Goal: Information Seeking & Learning: Learn about a topic

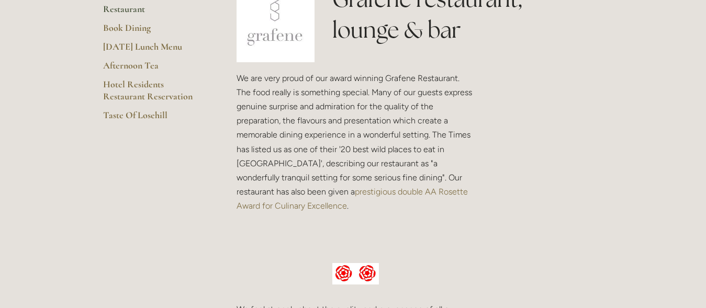
scroll to position [214, 0]
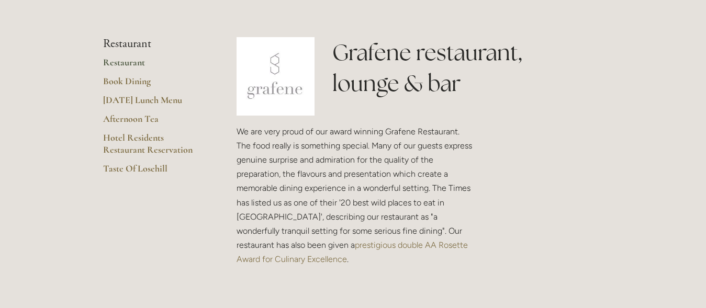
click at [130, 62] on link "Restaurant" at bounding box center [153, 66] width 100 height 19
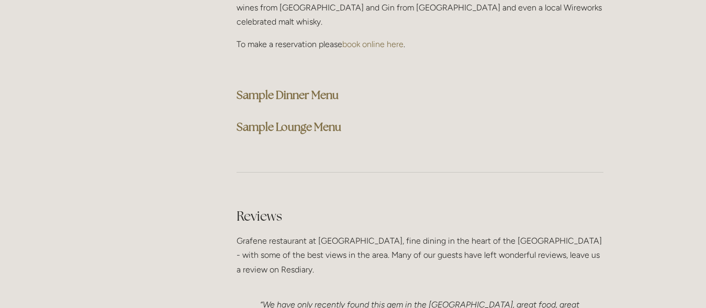
scroll to position [2723, 0]
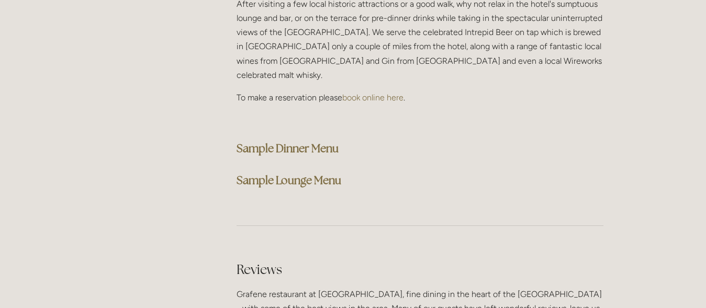
click at [315, 141] on strong "Sample Dinner Menu" at bounding box center [288, 148] width 102 height 14
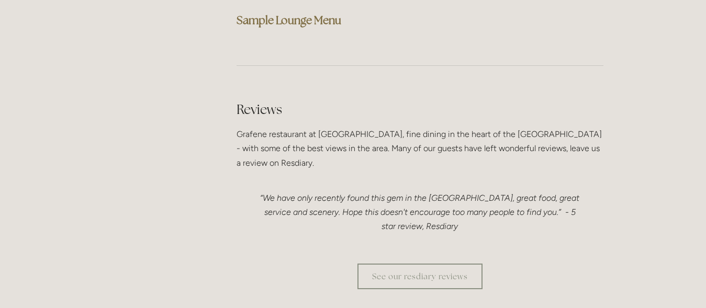
scroll to position [2990, 0]
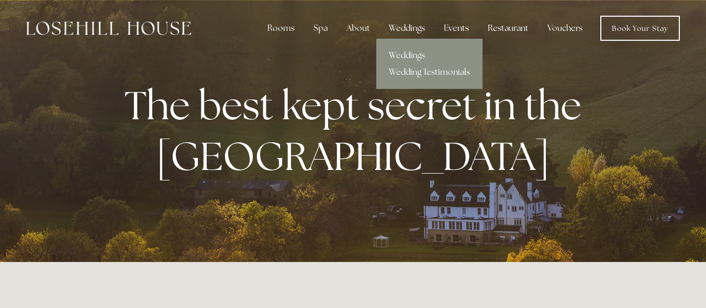
click at [403, 26] on div "Weddings" at bounding box center [407, 28] width 53 height 21
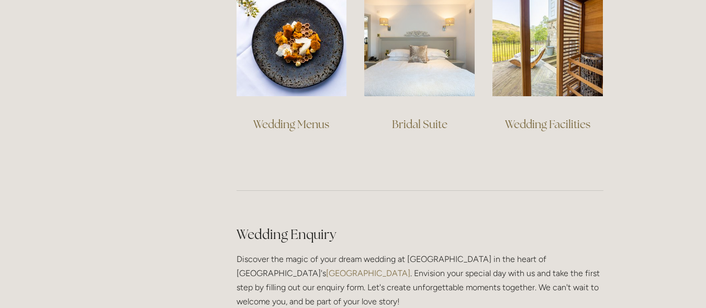
scroll to position [854, 0]
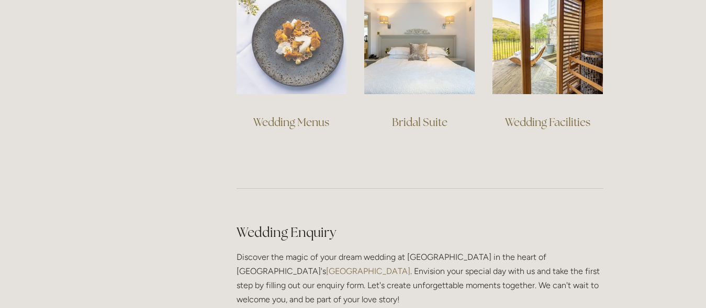
click at [292, 68] on img at bounding box center [292, 39] width 110 height 110
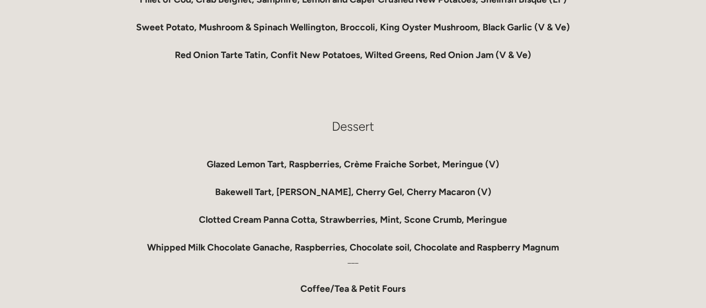
scroll to position [854, 0]
